Goal: Task Accomplishment & Management: Manage account settings

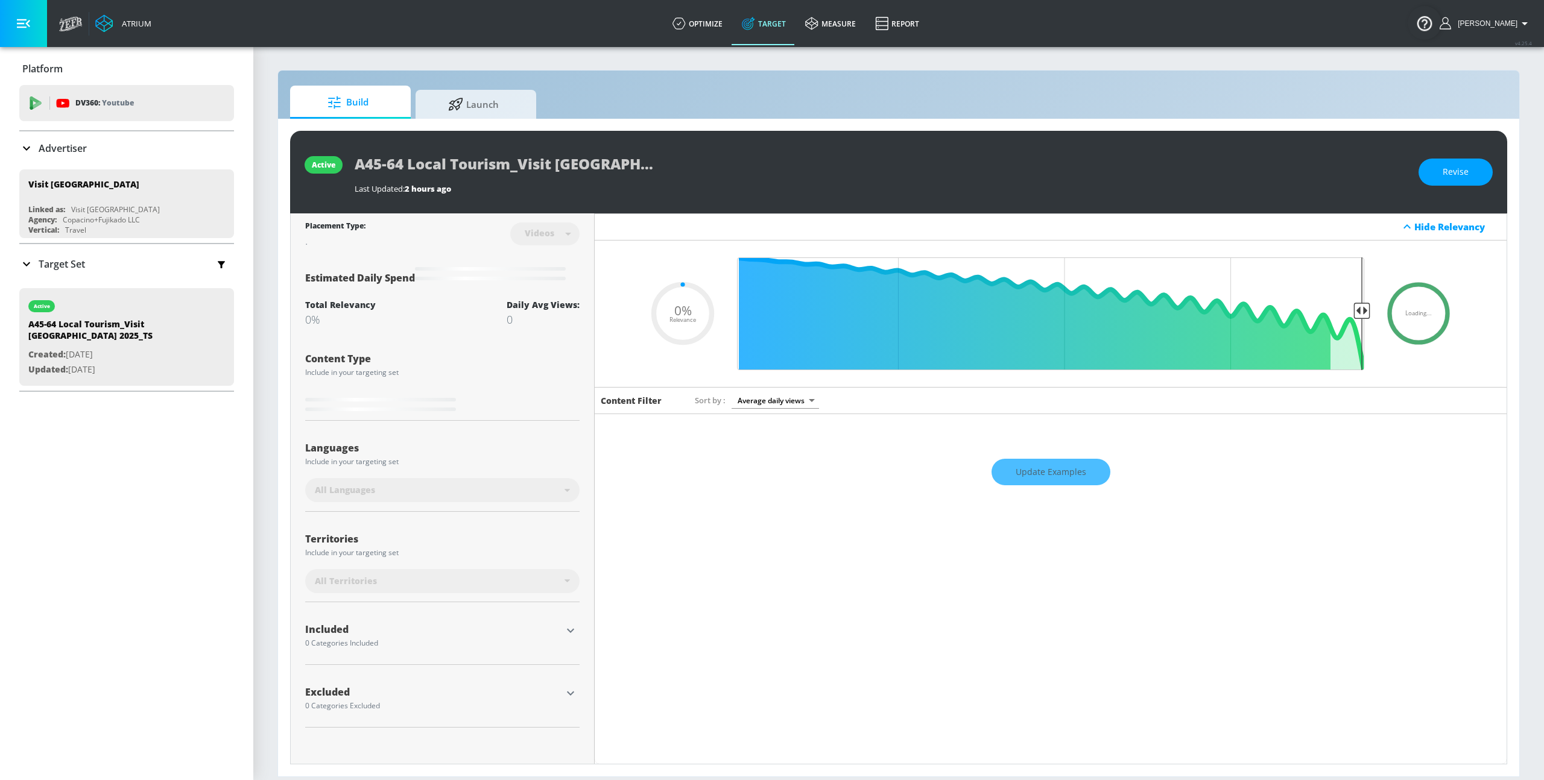
click at [445, 312] on div "Total Relevancy 0% Daily Avg Views: 0" at bounding box center [442, 313] width 274 height 28
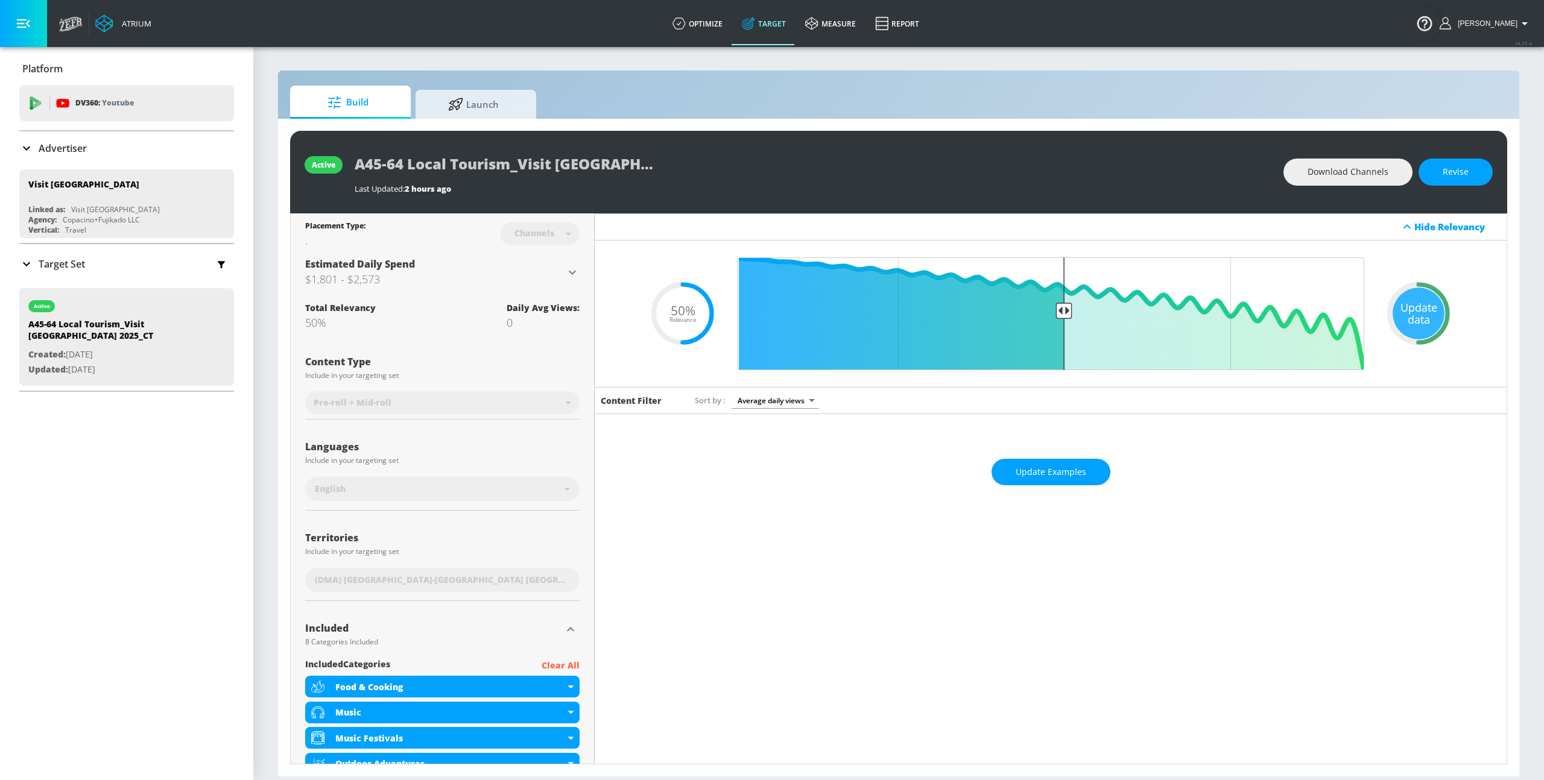
click at [499, 336] on div "Placement Type: Channels channels ​ Estimated Daily Spend $1,801 - $2,573 Activ…" at bounding box center [442, 684] width 274 height 943
click at [563, 287] on h3 "$1,801 - $2,573" at bounding box center [435, 279] width 260 height 17
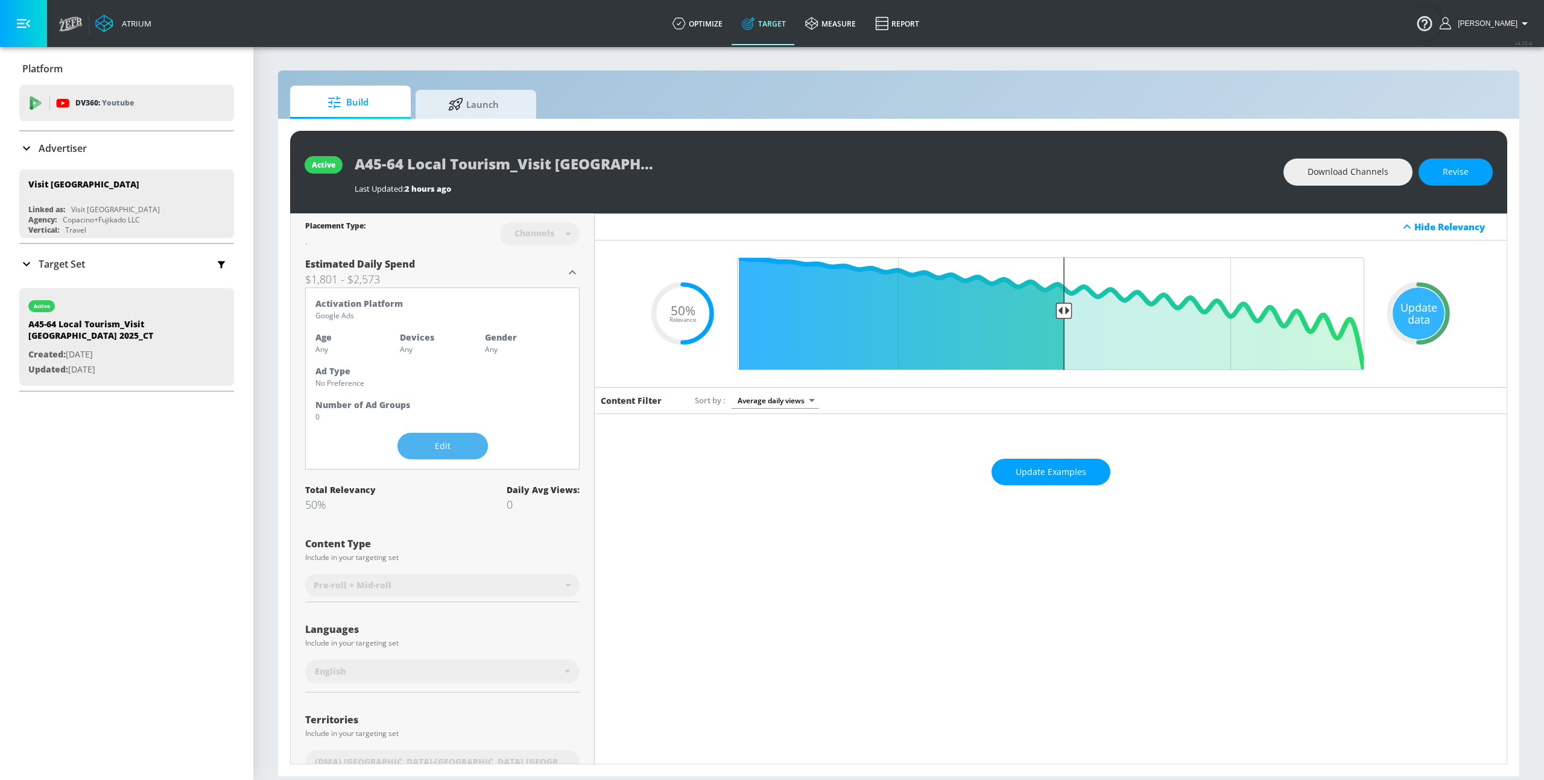
click at [435, 451] on span "Edit" at bounding box center [443, 446] width 42 height 15
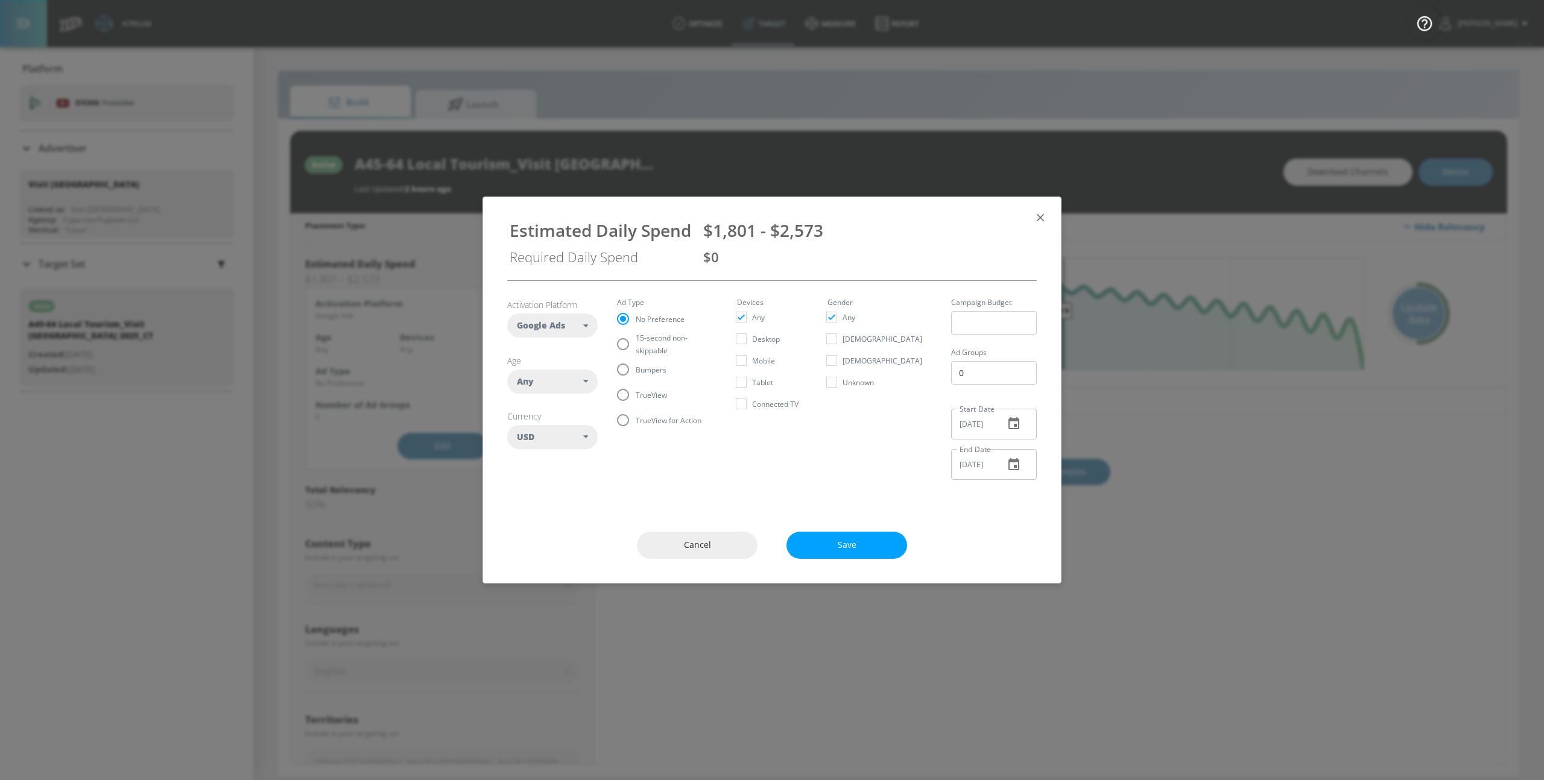
click at [572, 376] on div "Any" at bounding box center [550, 382] width 66 height 12
click at [538, 521] on div "45-54" at bounding box center [548, 524] width 22 height 11
checkbox input "false"
checkbox input "true"
click at [525, 542] on input "checkbox" at bounding box center [526, 547] width 22 height 22
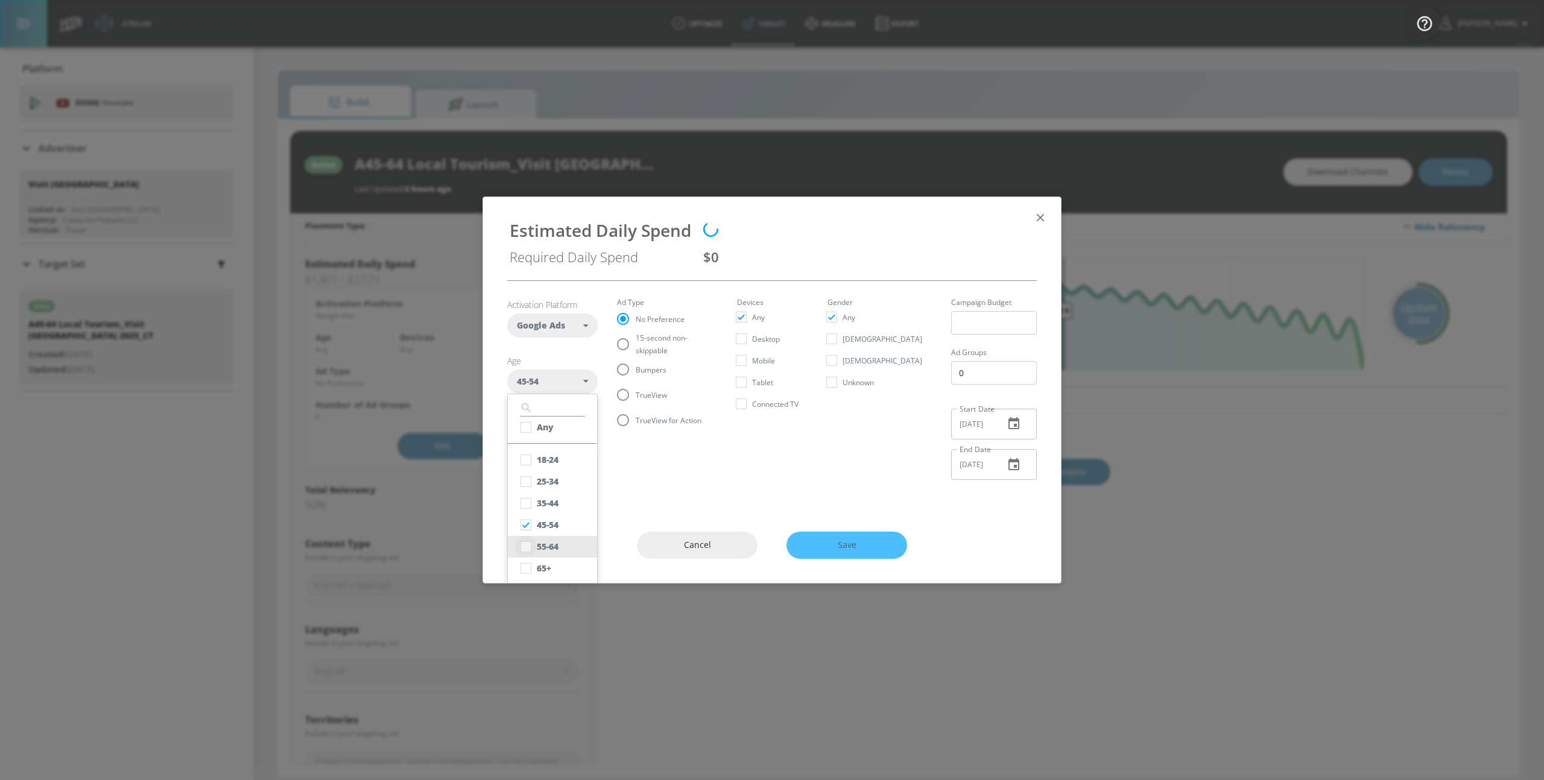
checkbox input "true"
click at [617, 341] on input "15-second non-skippable" at bounding box center [622, 344] width 25 height 25
radio input "true"
radio input "false"
click at [575, 382] on span ", + 1 more" at bounding box center [559, 382] width 43 height 12
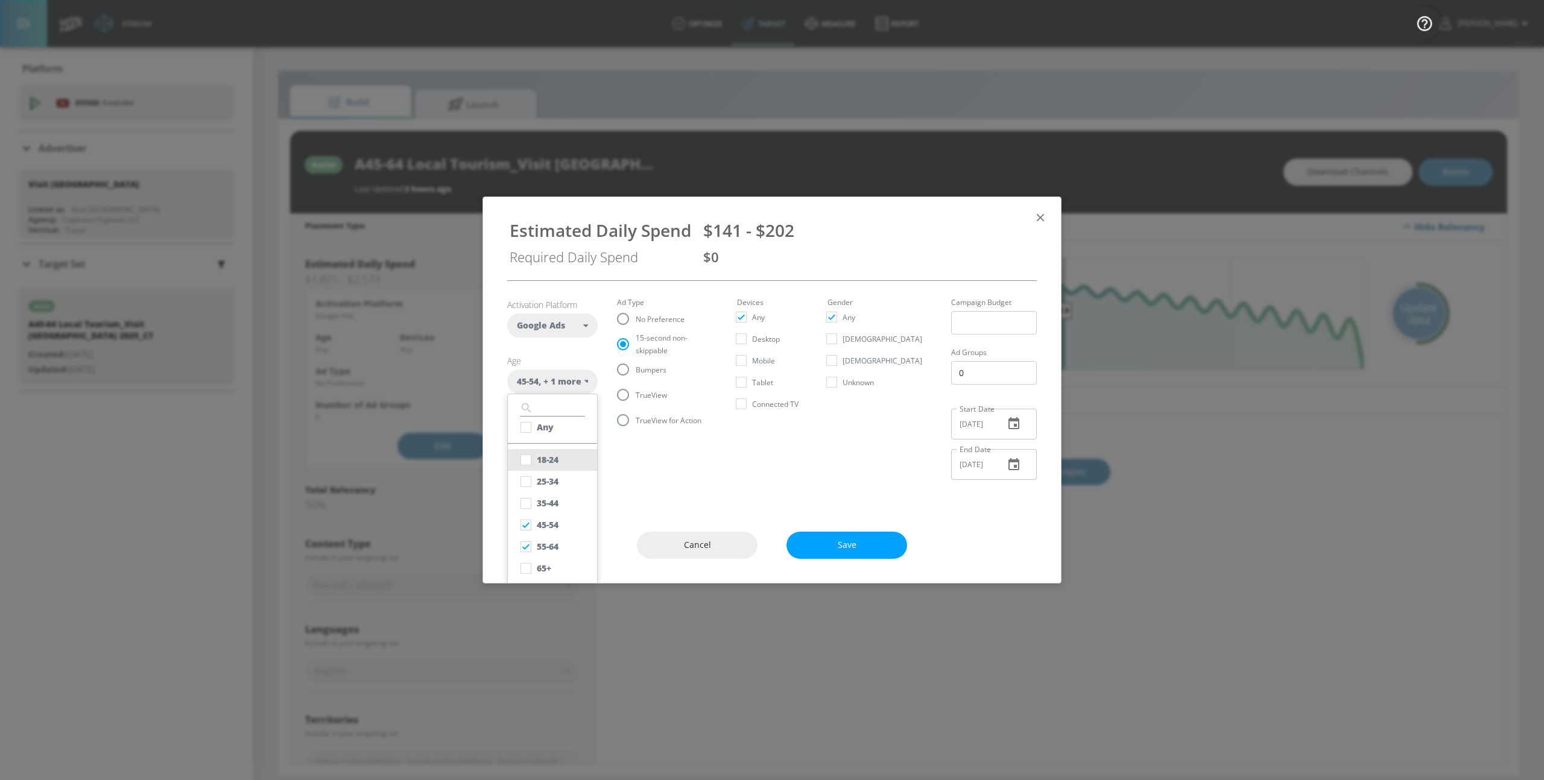
scroll to position [25, 0]
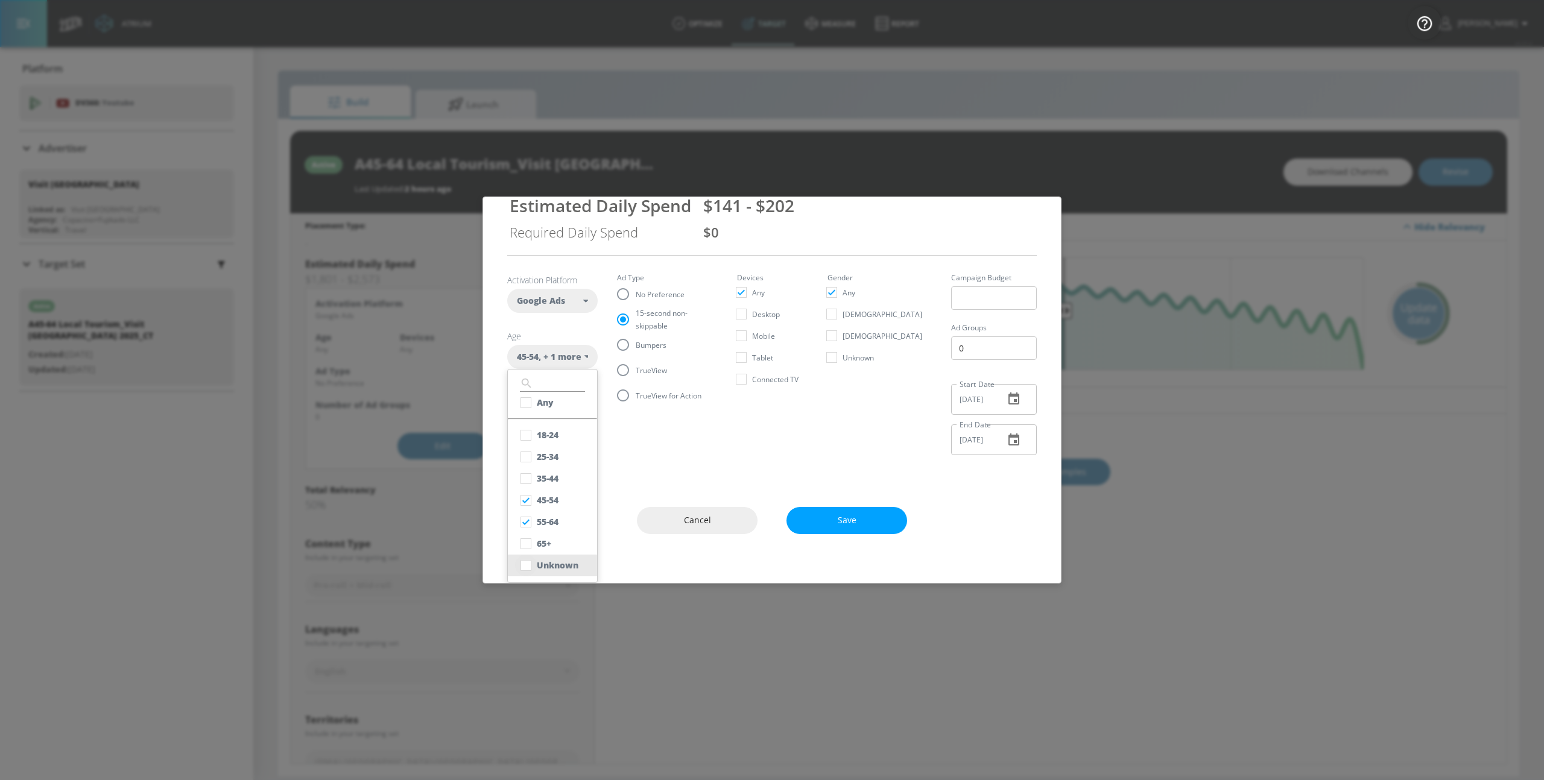
click at [523, 558] on input "checkbox" at bounding box center [526, 566] width 22 height 22
checkbox input "true"
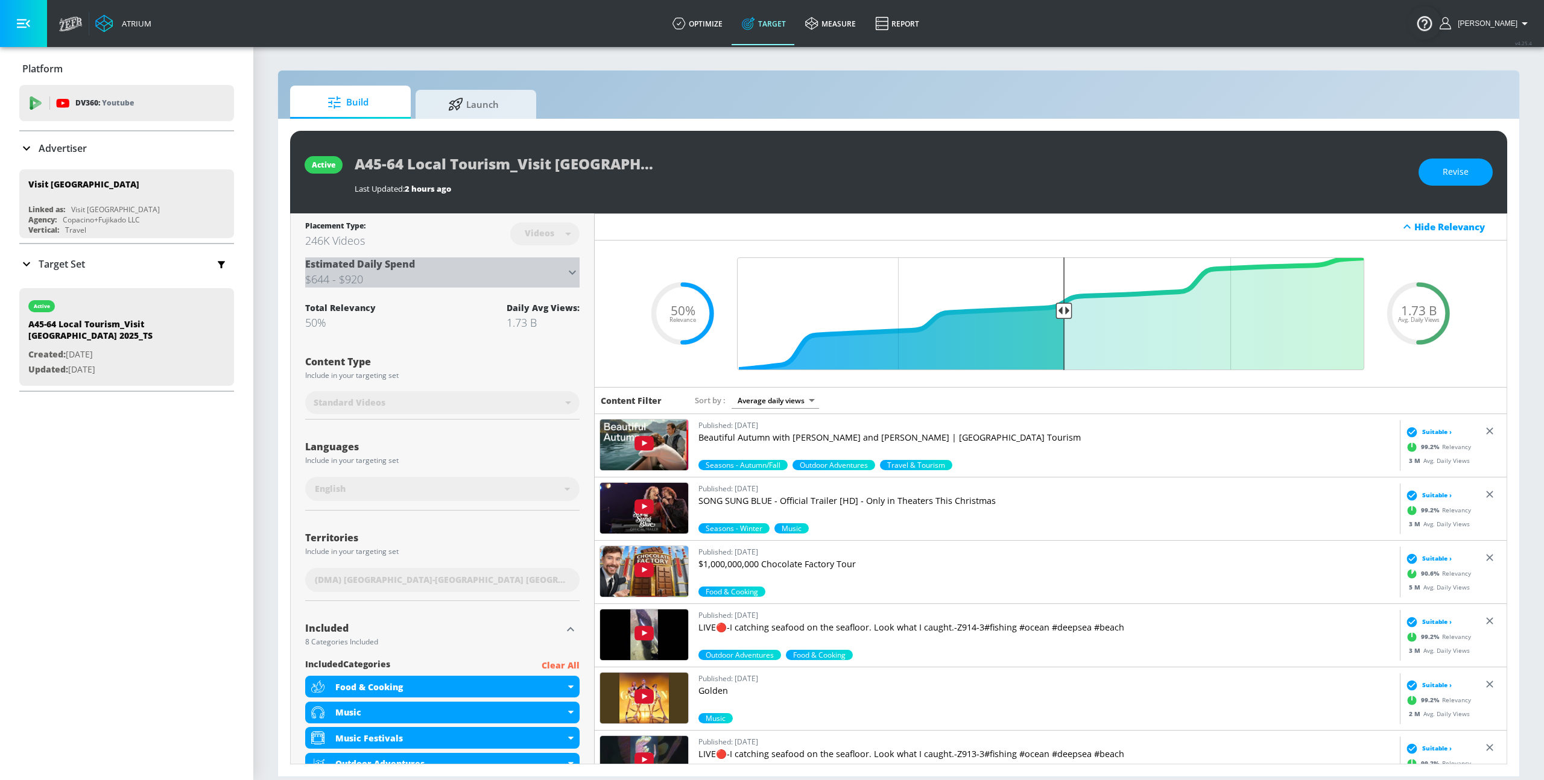
click at [508, 284] on h3 "$644 - $920" at bounding box center [435, 279] width 260 height 17
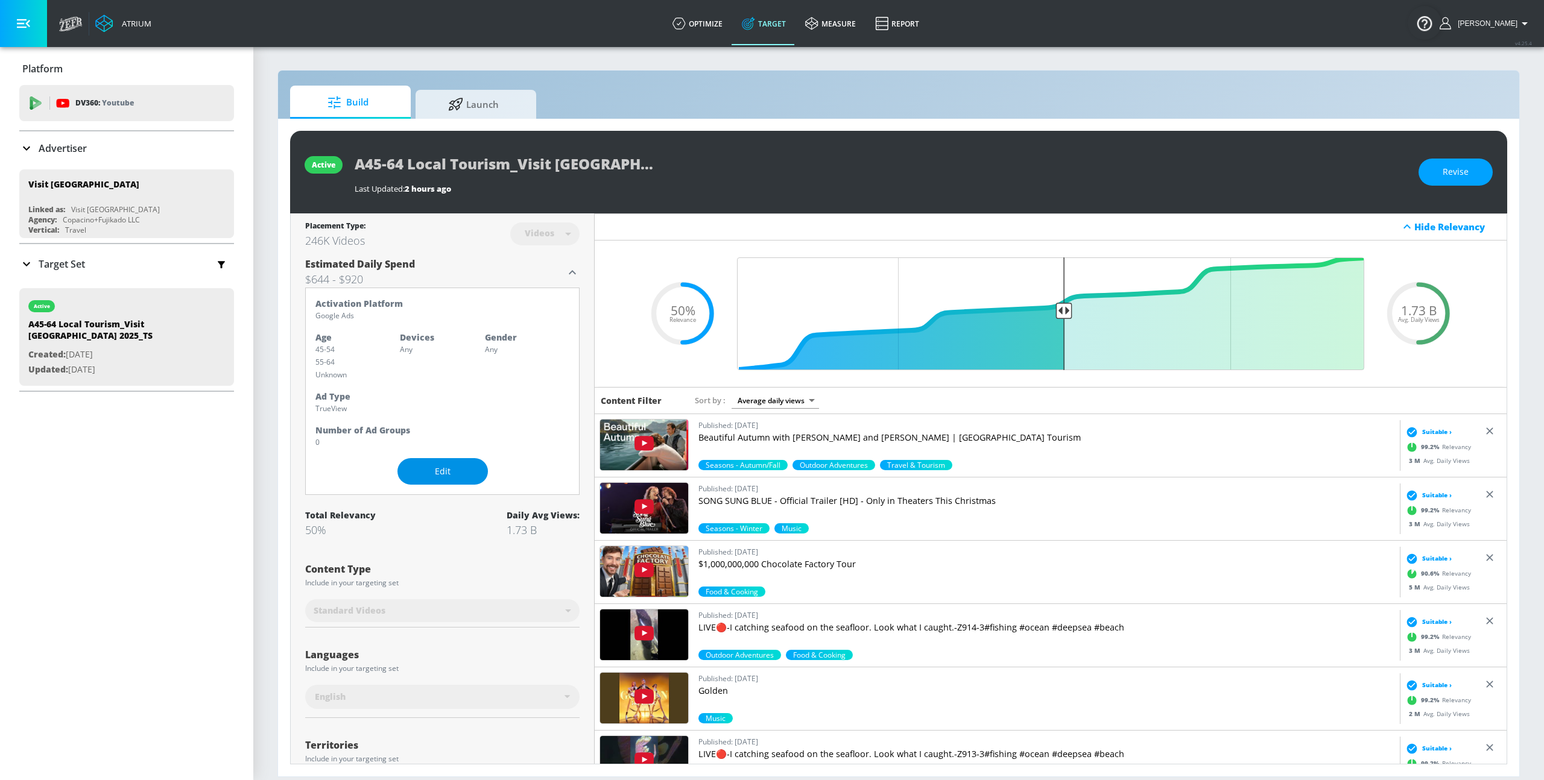
click at [444, 467] on span "Edit" at bounding box center [443, 471] width 42 height 15
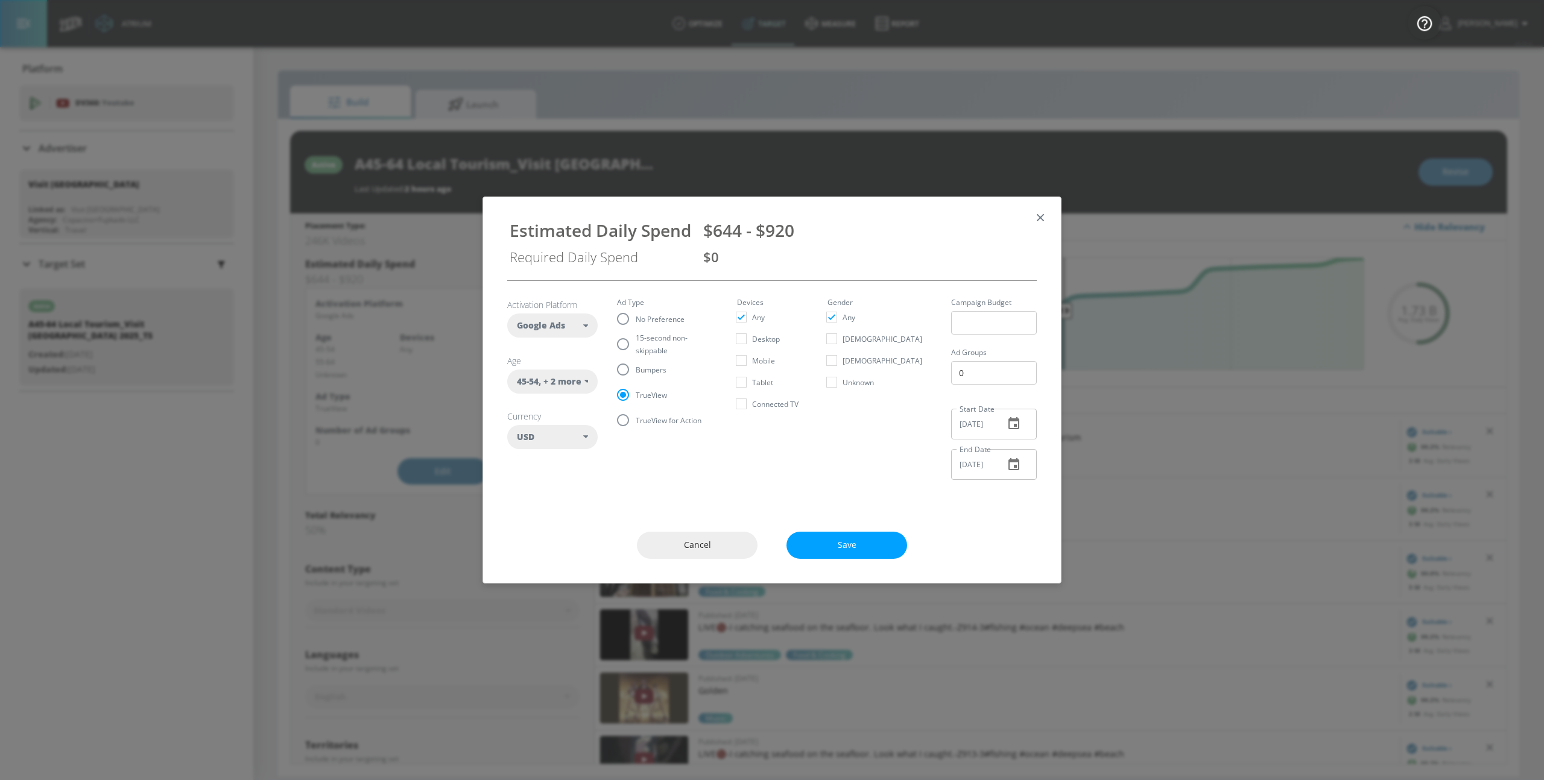
click at [579, 378] on span ", + 2 more" at bounding box center [559, 382] width 43 height 12
click at [630, 325] on fieldset "Ad Type No Preference 15-second non-skippable Bumpers TrueView TrueView for Act…" at bounding box center [667, 366] width 101 height 134
click at [629, 353] on input "15-second non-skippable" at bounding box center [622, 344] width 25 height 25
radio input "true"
radio input "false"
